Goal: Task Accomplishment & Management: Use online tool/utility

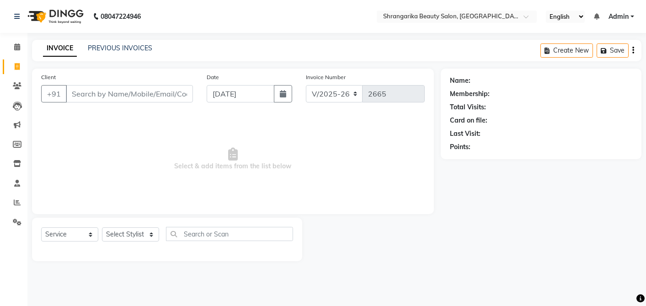
select select "5168"
select select "service"
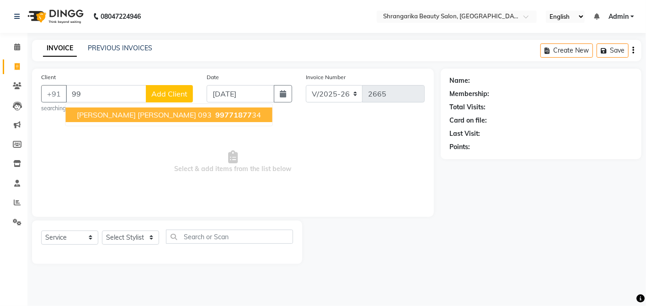
type input "9"
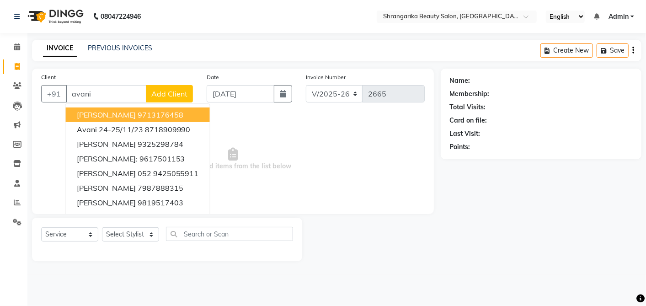
click at [74, 90] on input "avani" at bounding box center [106, 93] width 80 height 17
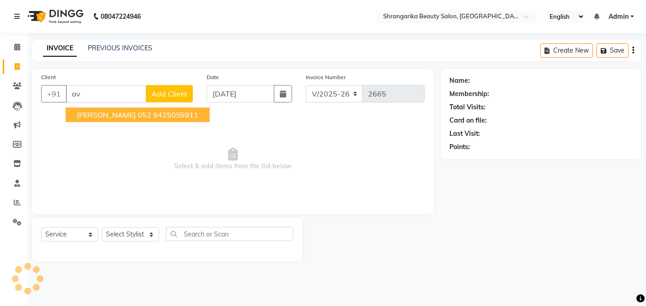
type input "a"
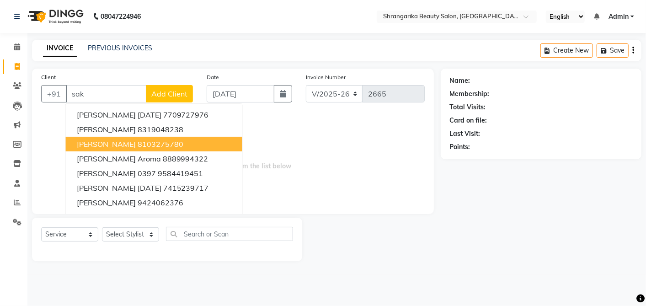
click at [140, 140] on ngb-highlight "8103275780" at bounding box center [161, 143] width 46 height 9
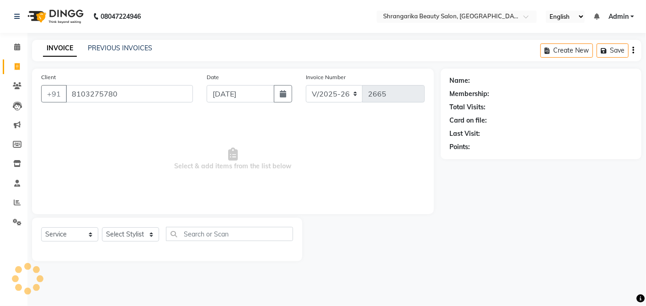
type input "8103275780"
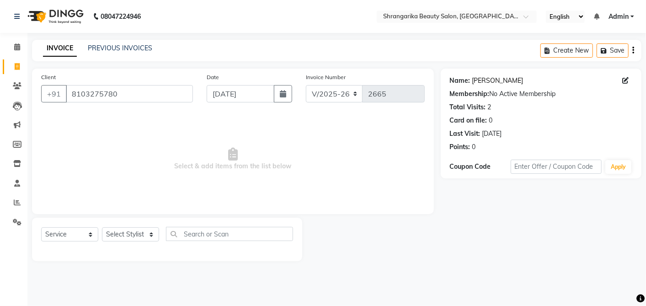
click at [493, 81] on link "[PERSON_NAME]" at bounding box center [497, 81] width 51 height 10
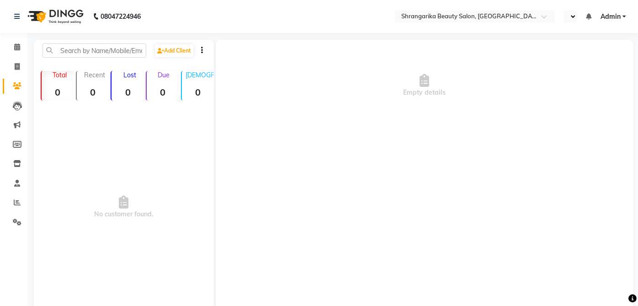
select select "en"
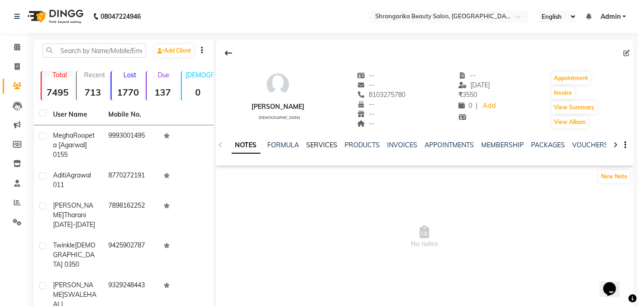
click at [319, 143] on link "SERVICES" at bounding box center [322, 145] width 31 height 8
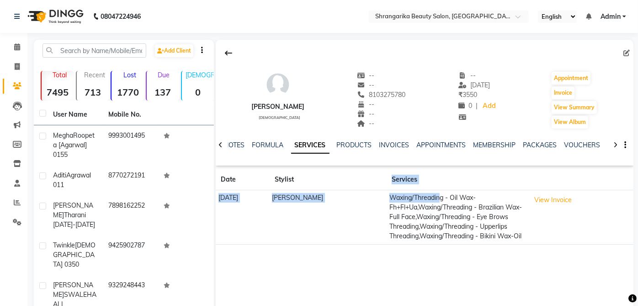
drag, startPoint x: 425, startPoint y: 195, endPoint x: 335, endPoint y: 177, distance: 91.7
click at [335, 177] on table "Date Stylist Services [DATE] [PERSON_NAME] Waxing/Threading - Oil Wax-Fh+Fl+Ua,…" at bounding box center [425, 206] width 418 height 75
click at [13, 69] on span at bounding box center [17, 67] width 16 height 11
select select "service"
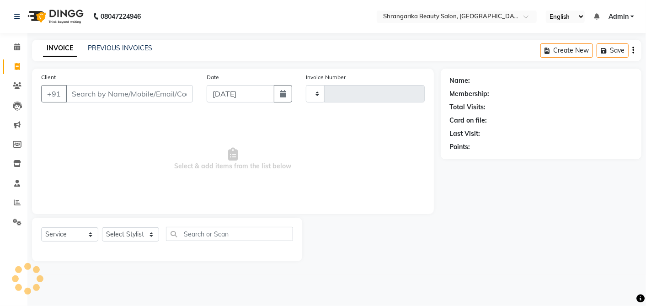
type input "2665"
select select "5168"
click at [97, 95] on input "Client" at bounding box center [129, 93] width 127 height 17
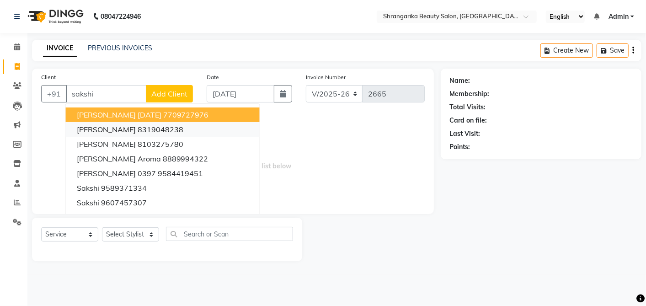
click at [167, 127] on ngb-highlight "8319048238" at bounding box center [161, 129] width 46 height 9
type input "8319048238"
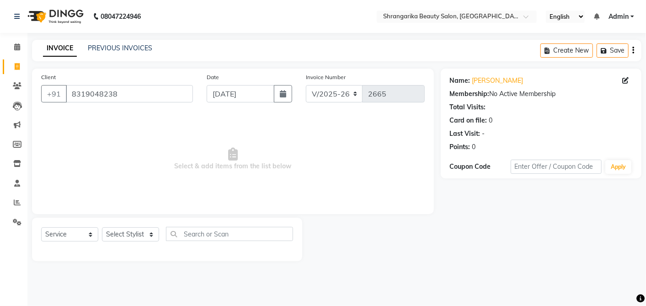
click at [484, 82] on link "[PERSON_NAME]" at bounding box center [497, 81] width 51 height 10
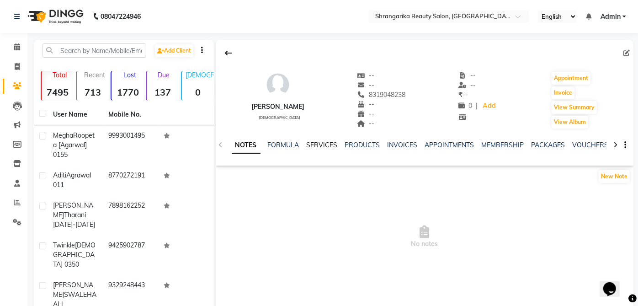
click at [323, 147] on link "SERVICES" at bounding box center [322, 145] width 31 height 8
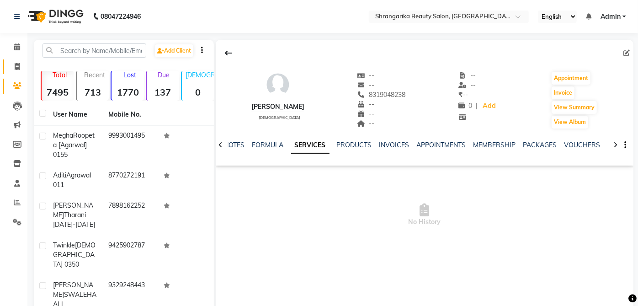
click at [20, 66] on span at bounding box center [17, 67] width 16 height 11
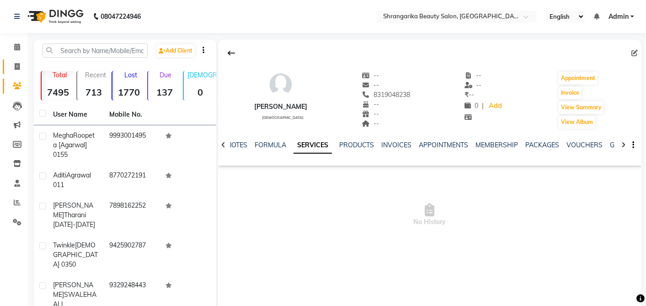
select select "5168"
select select "service"
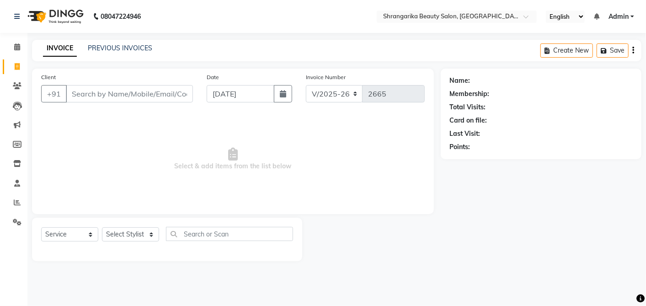
click at [87, 90] on input "Client" at bounding box center [129, 93] width 127 height 17
type input "s"
